Goal: Check status: Check status

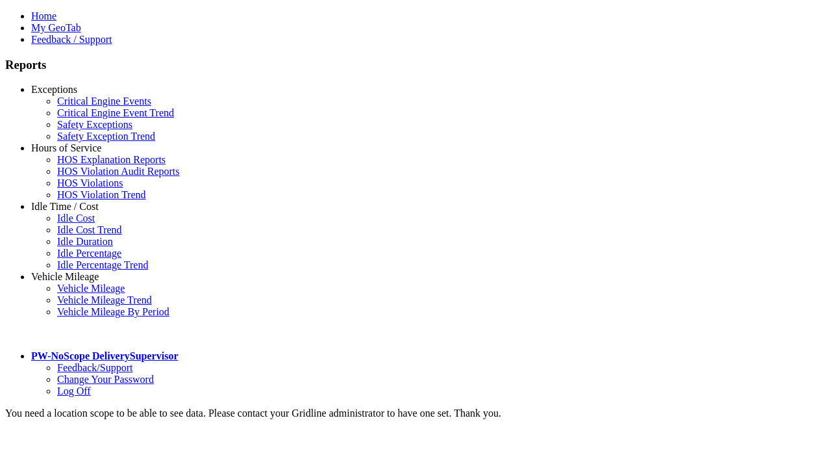
click at [75, 271] on link "Vehicle Mileage" at bounding box center [65, 276] width 68 height 11
click at [84, 283] on link "Vehicle Mileage" at bounding box center [91, 288] width 68 height 11
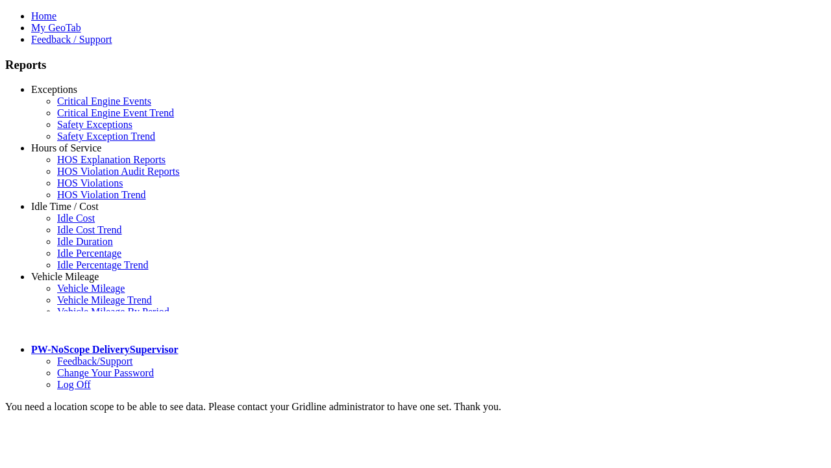
scroll to position [8, 0]
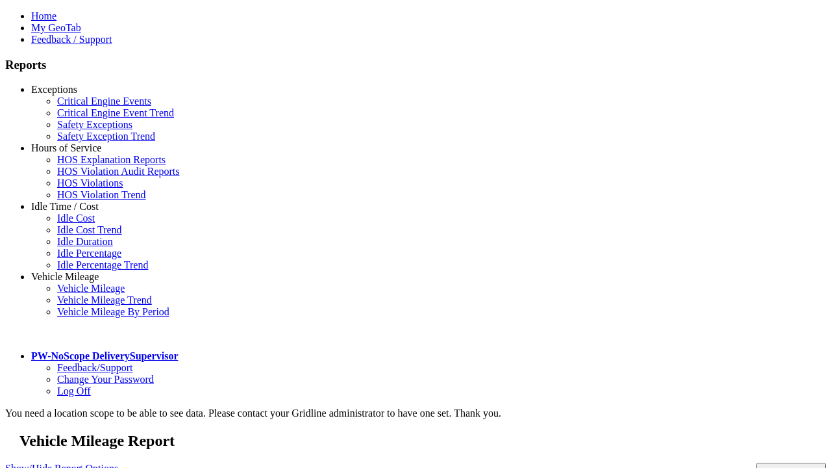
type input "**********"
